Goal: Check status: Check status

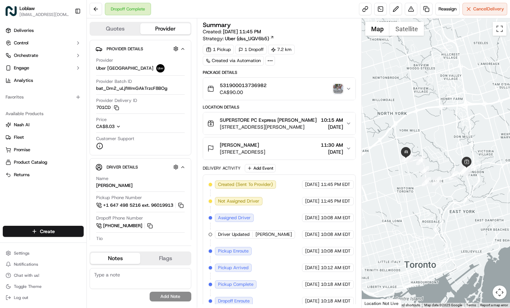
click at [339, 86] on img "button" at bounding box center [338, 89] width 10 height 10
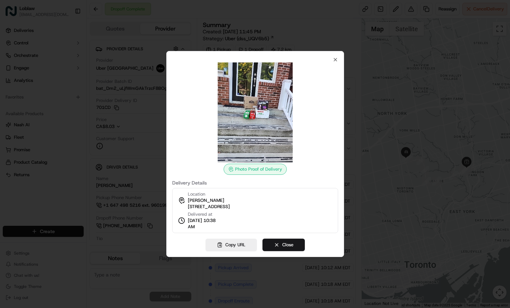
click at [269, 114] on img at bounding box center [255, 113] width 100 height 100
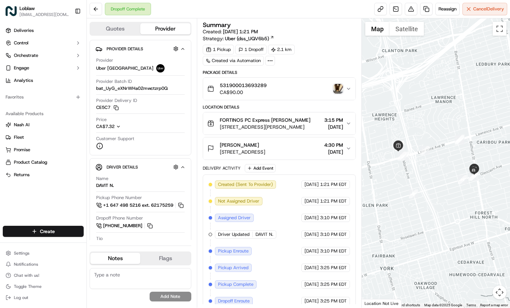
click at [342, 89] on img "button" at bounding box center [338, 89] width 10 height 10
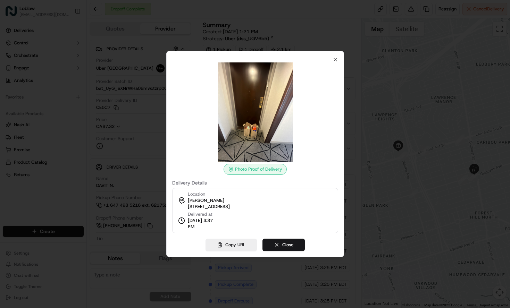
click at [258, 138] on img at bounding box center [255, 113] width 100 height 100
